Goal: Entertainment & Leisure: Consume media (video, audio)

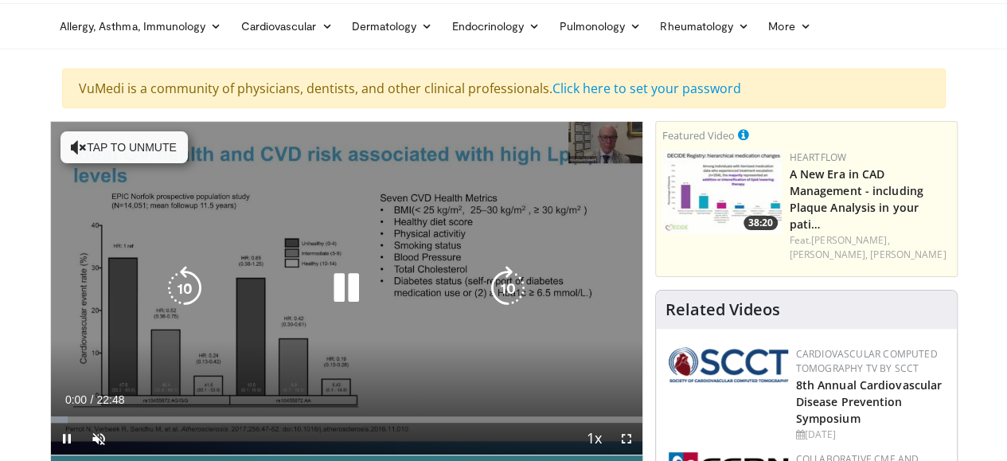
scroll to position [80, 0]
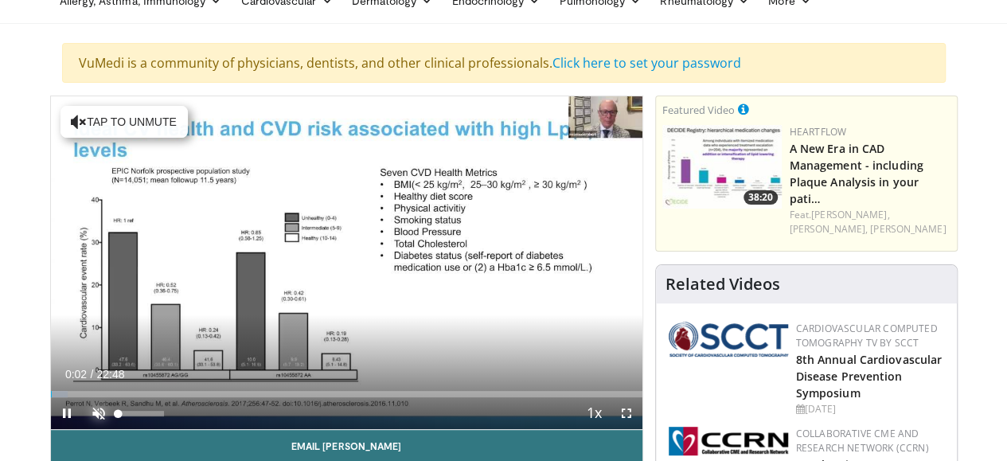
click at [83, 429] on span "Video Player" at bounding box center [99, 413] width 32 height 32
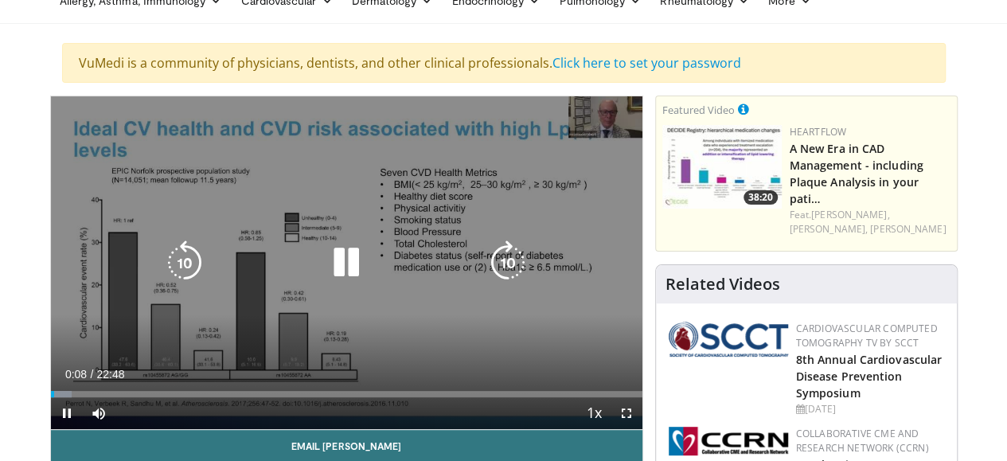
click at [524, 283] on icon "Video Player" at bounding box center [508, 262] width 45 height 45
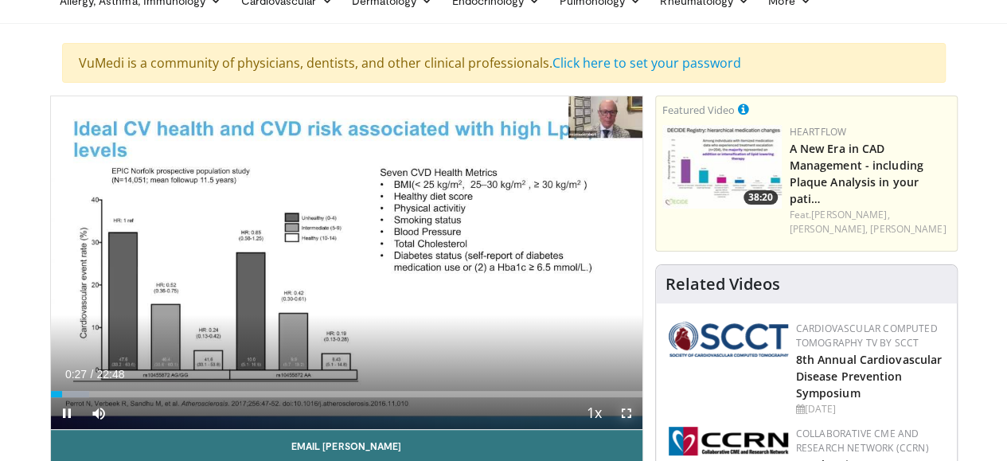
click at [624, 429] on span "Video Player" at bounding box center [626, 413] width 32 height 32
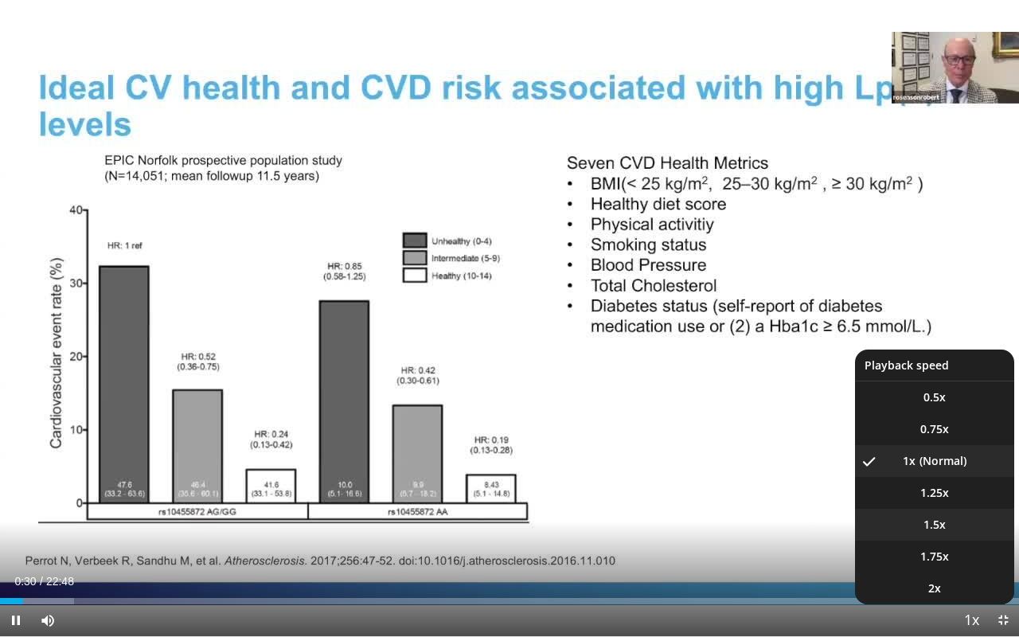
click at [955, 460] on li "1.5x" at bounding box center [934, 525] width 159 height 32
